Goal: Information Seeking & Learning: Learn about a topic

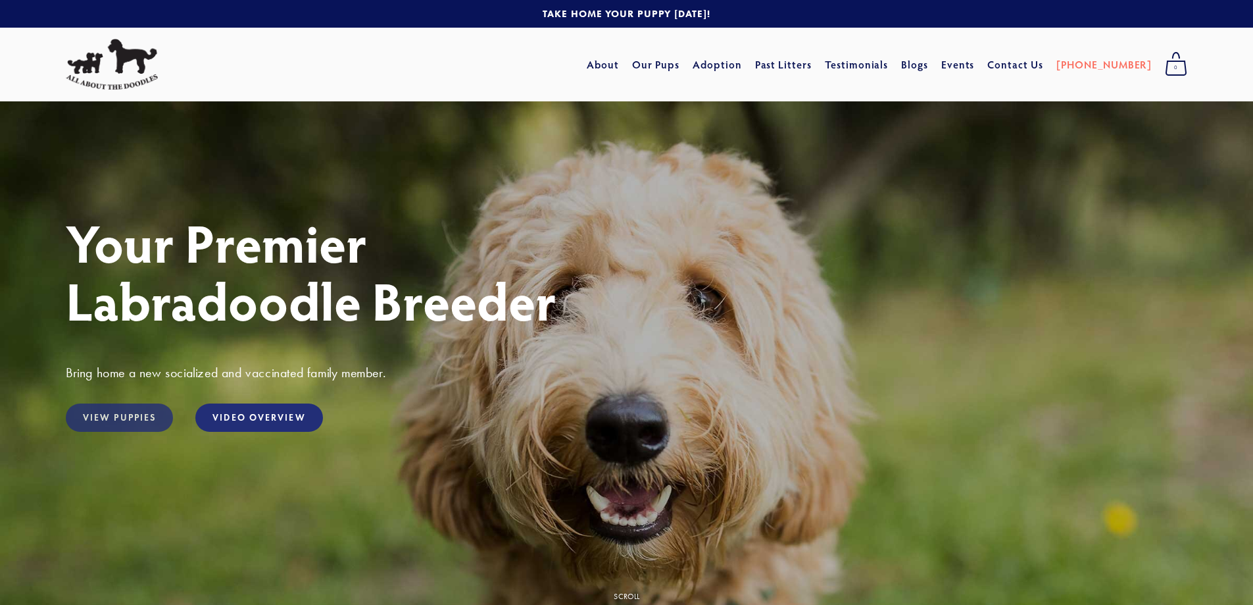
click at [161, 406] on link "View Puppies" at bounding box center [119, 417] width 107 height 28
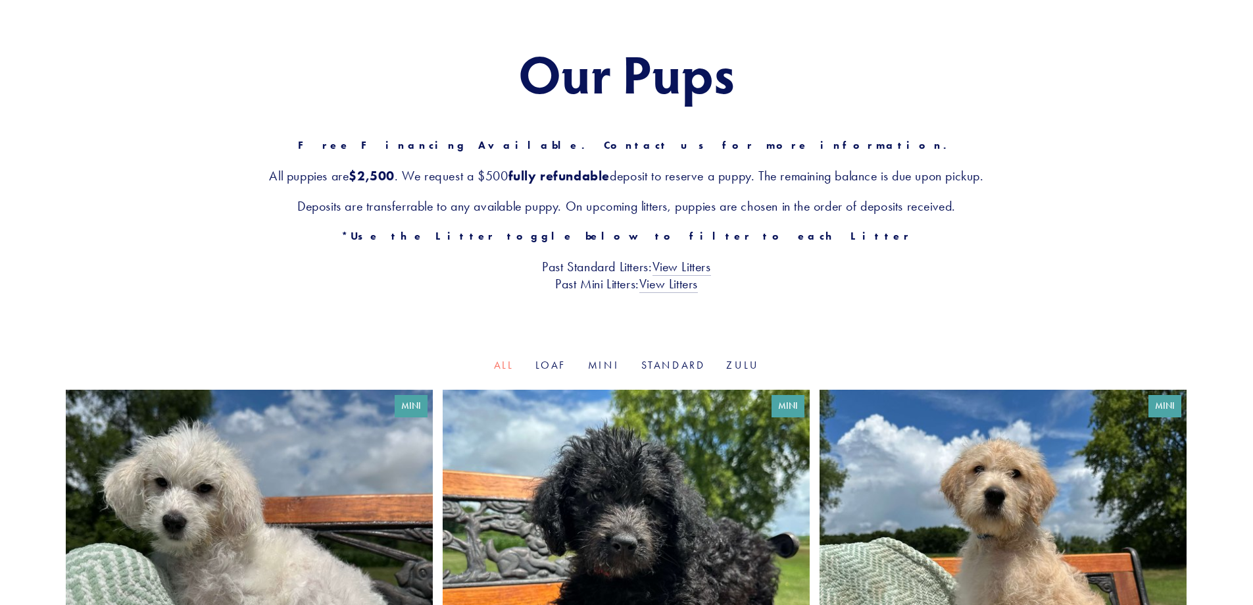
scroll to position [132, 0]
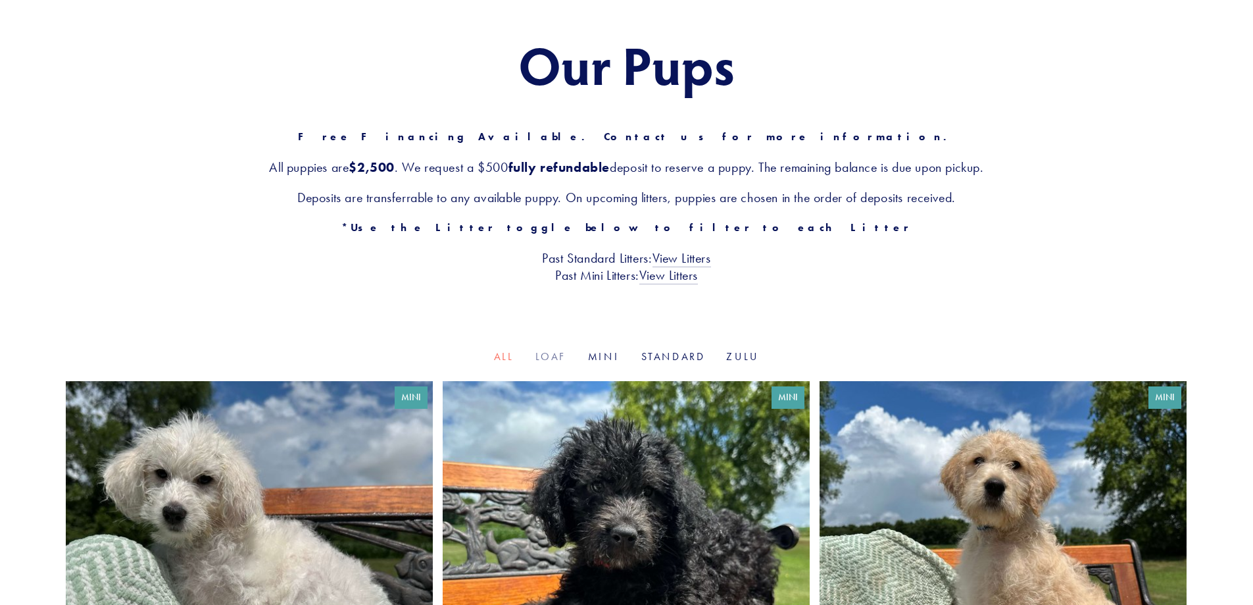
click at [553, 356] on link "Loaf" at bounding box center [551, 356] width 32 height 12
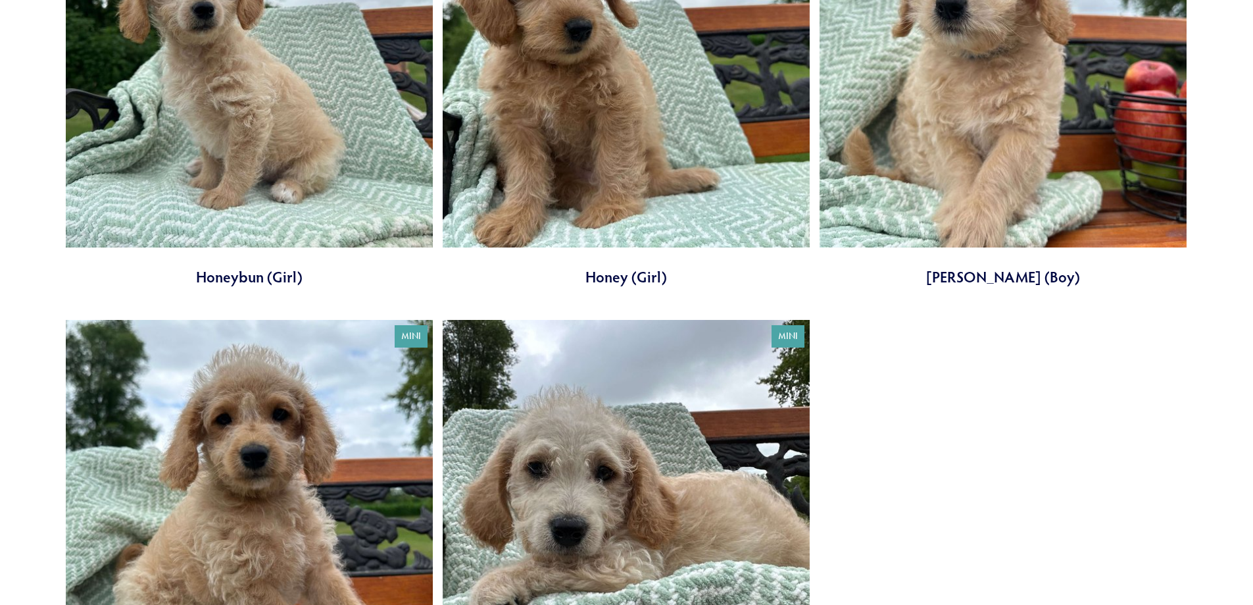
scroll to position [658, 0]
